Goal: Task Accomplishment & Management: Use online tool/utility

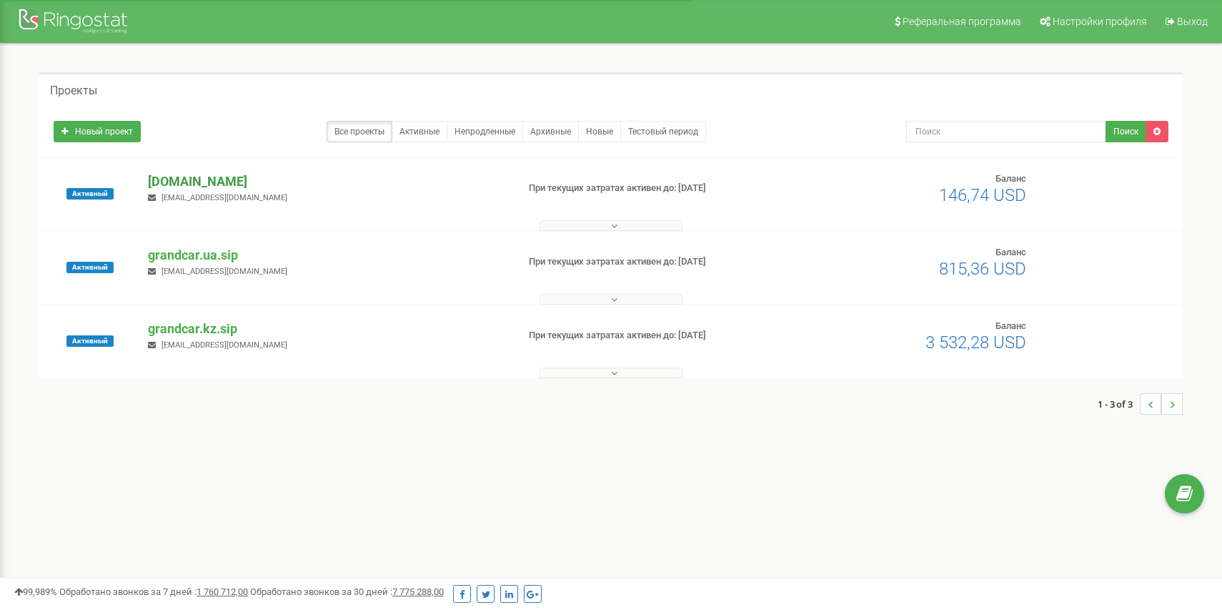
click at [222, 178] on p "[DOMAIN_NAME]" at bounding box center [326, 181] width 357 height 19
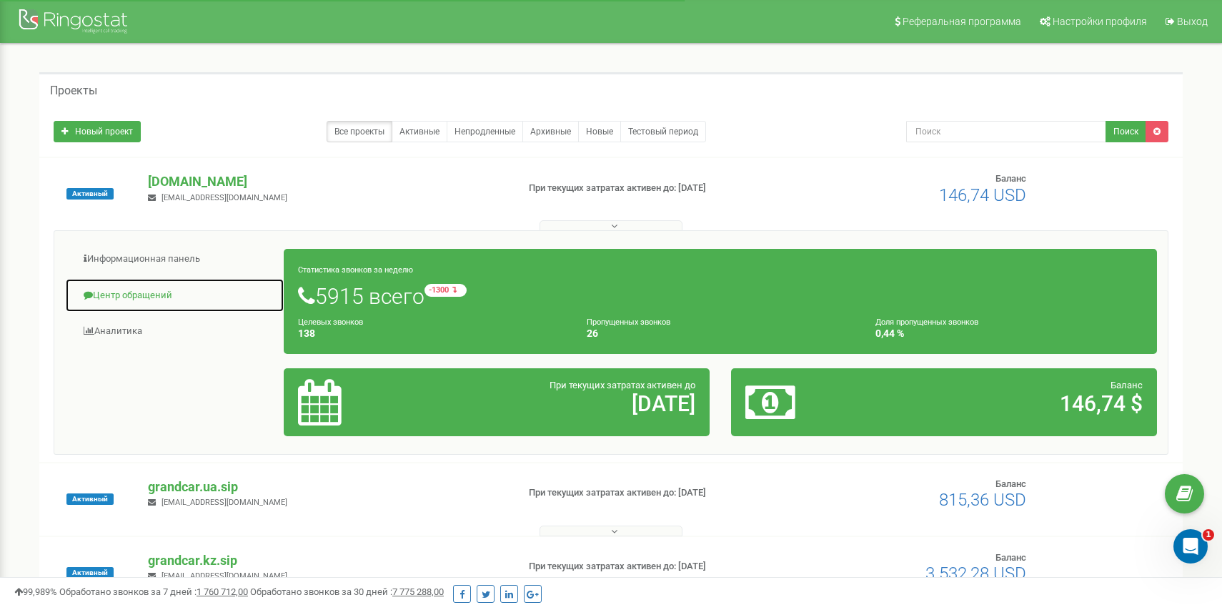
click at [155, 282] on link "Центр обращений" at bounding box center [174, 295] width 219 height 35
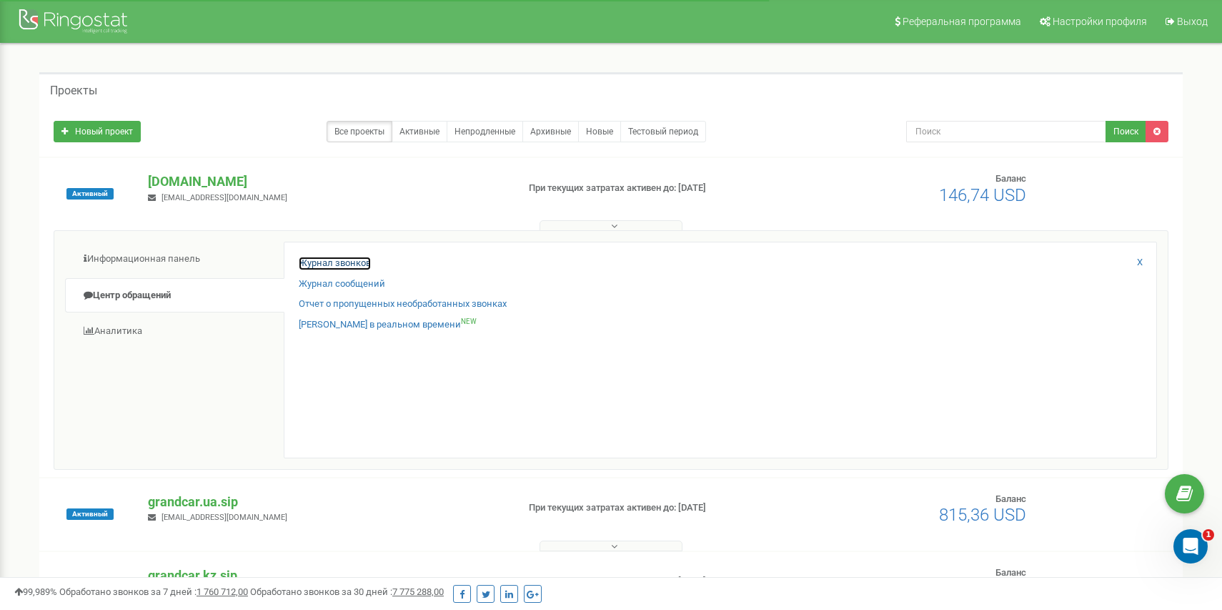
click at [326, 262] on link "Журнал звонков" at bounding box center [335, 264] width 72 height 14
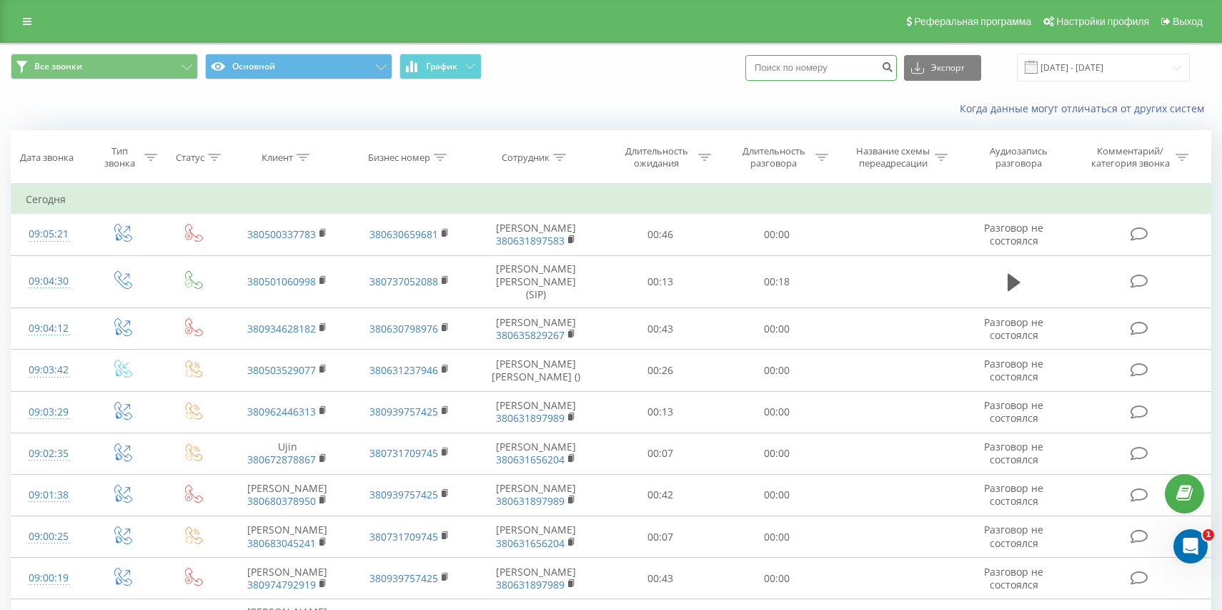
click at [881, 71] on input at bounding box center [822, 68] width 152 height 26
paste input "380 67 284 3777"
type input "380 67 284 3777"
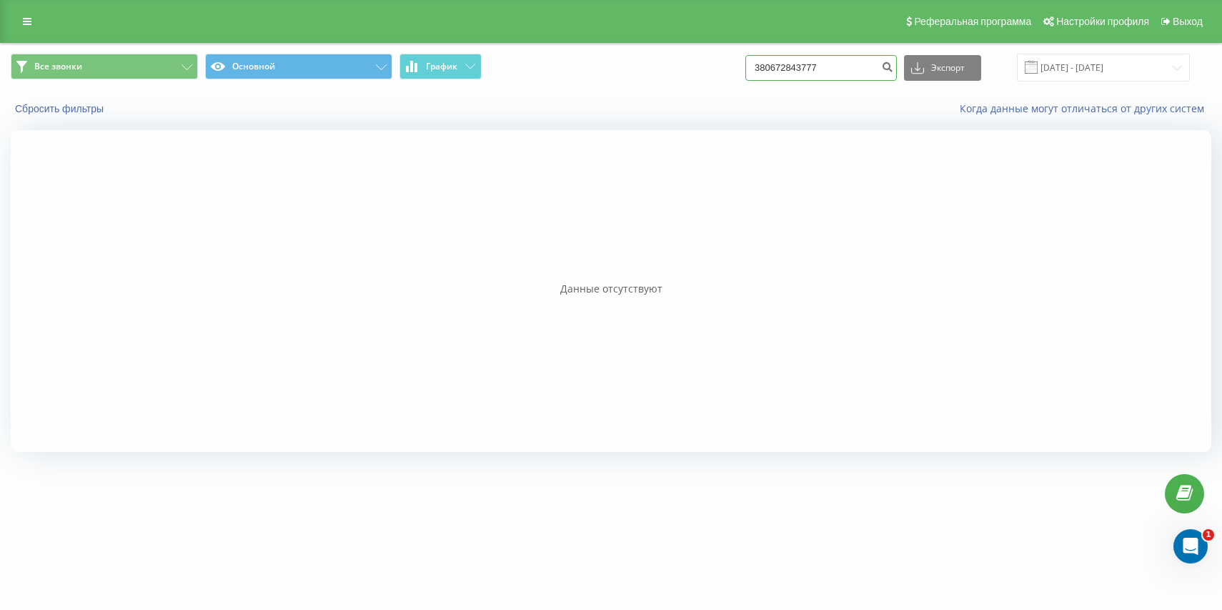
click at [872, 71] on input "380672843777" at bounding box center [822, 68] width 152 height 26
click at [894, 69] on icon "submit" at bounding box center [887, 65] width 12 height 9
